Goal: Find specific page/section: Find specific page/section

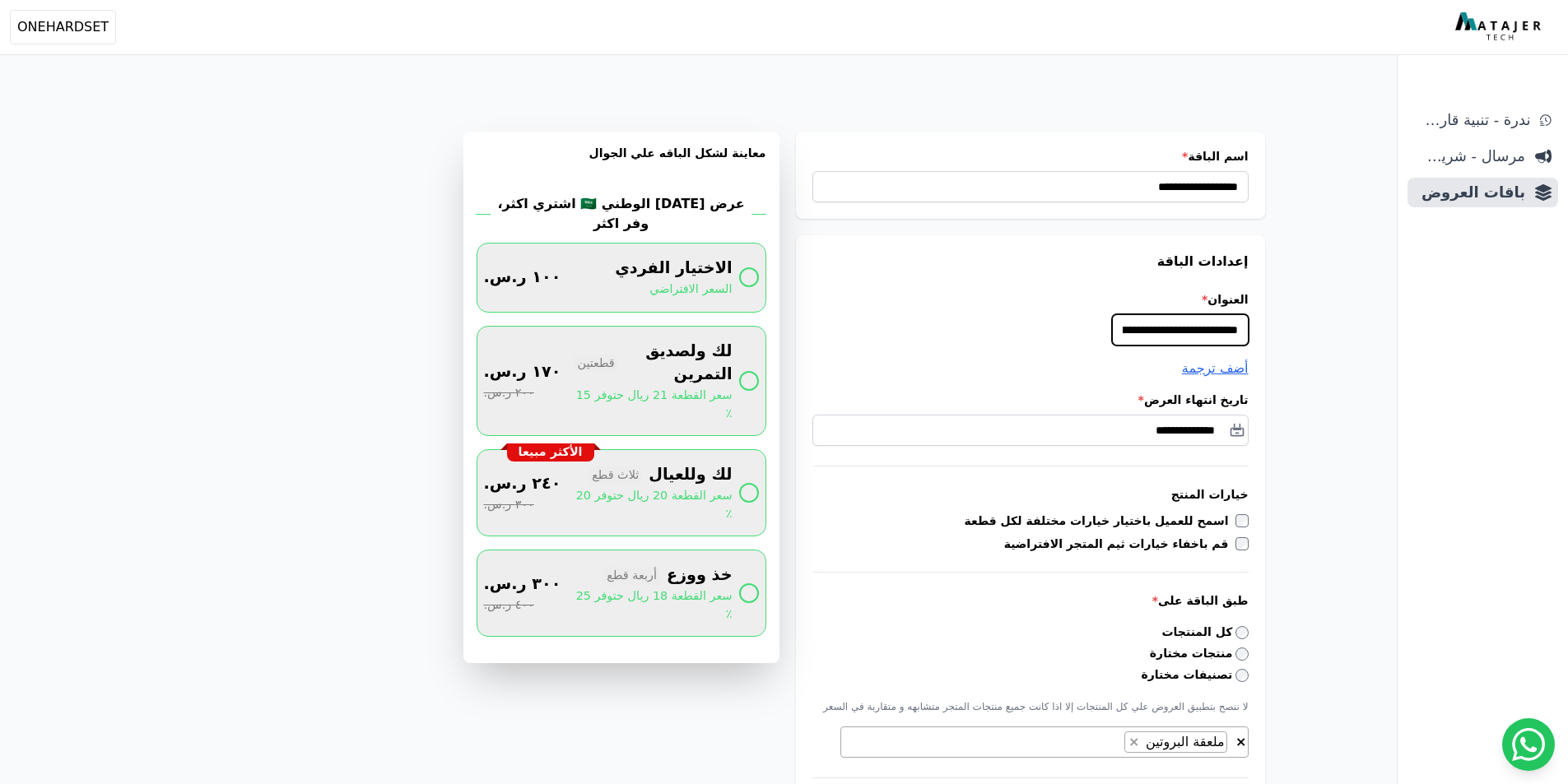
click at [1170, 325] on input "**********" at bounding box center [1179, 331] width 137 height 31
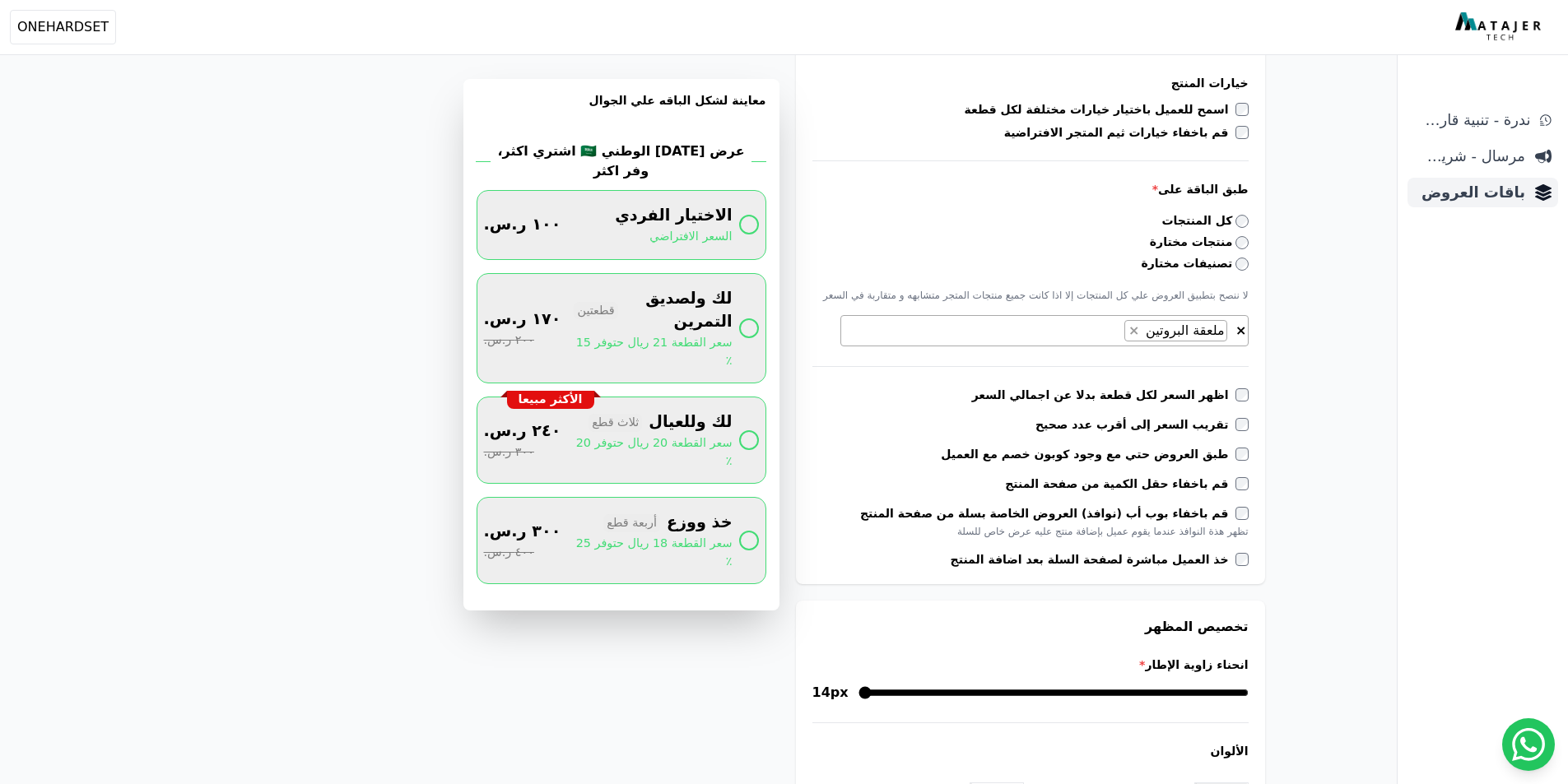
click at [1486, 193] on span "باقات العروض" at bounding box center [1469, 192] width 111 height 23
